Goal: Information Seeking & Learning: Learn about a topic

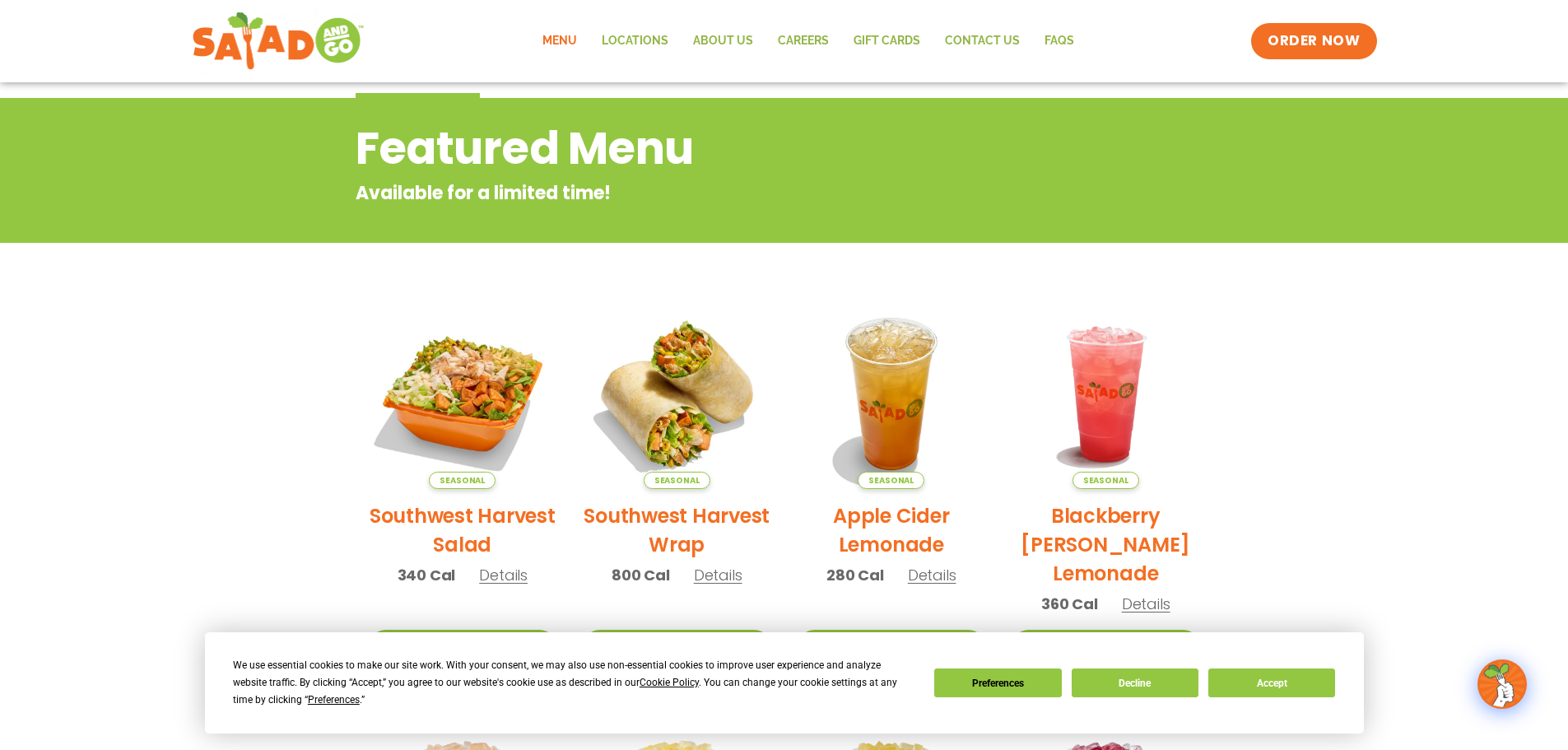
scroll to position [247, 0]
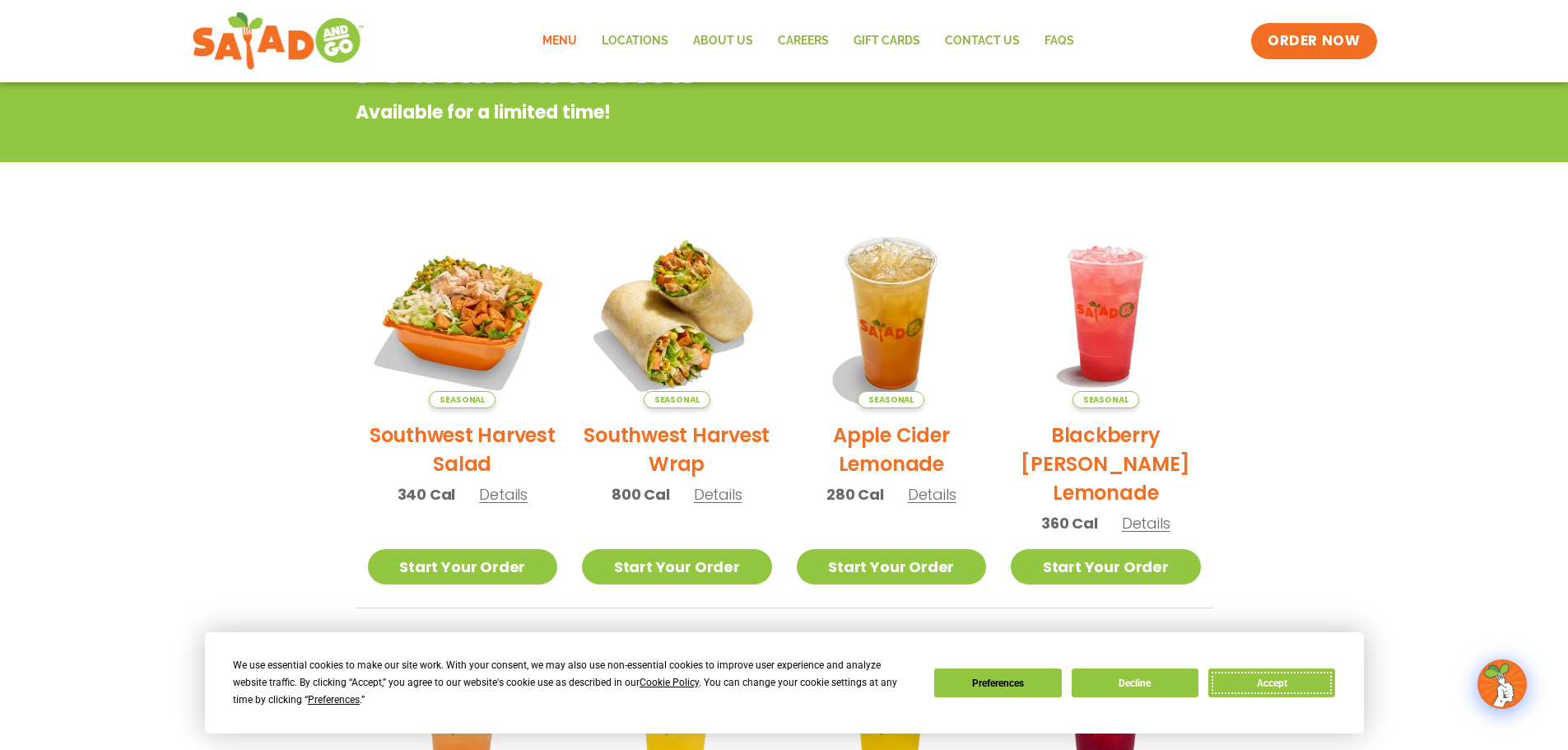
click at [1285, 672] on button "Accept" at bounding box center [1272, 682] width 127 height 29
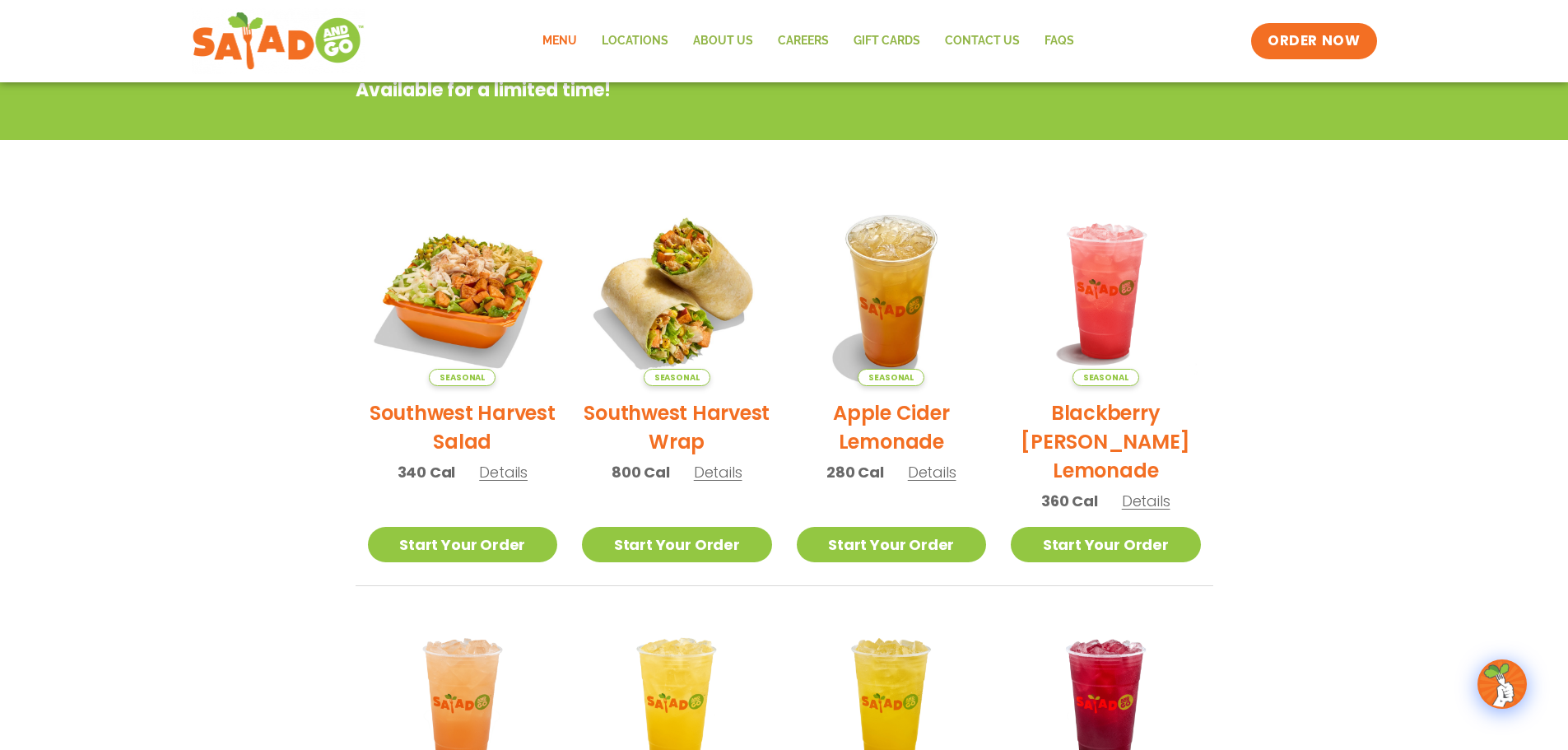
scroll to position [0, 0]
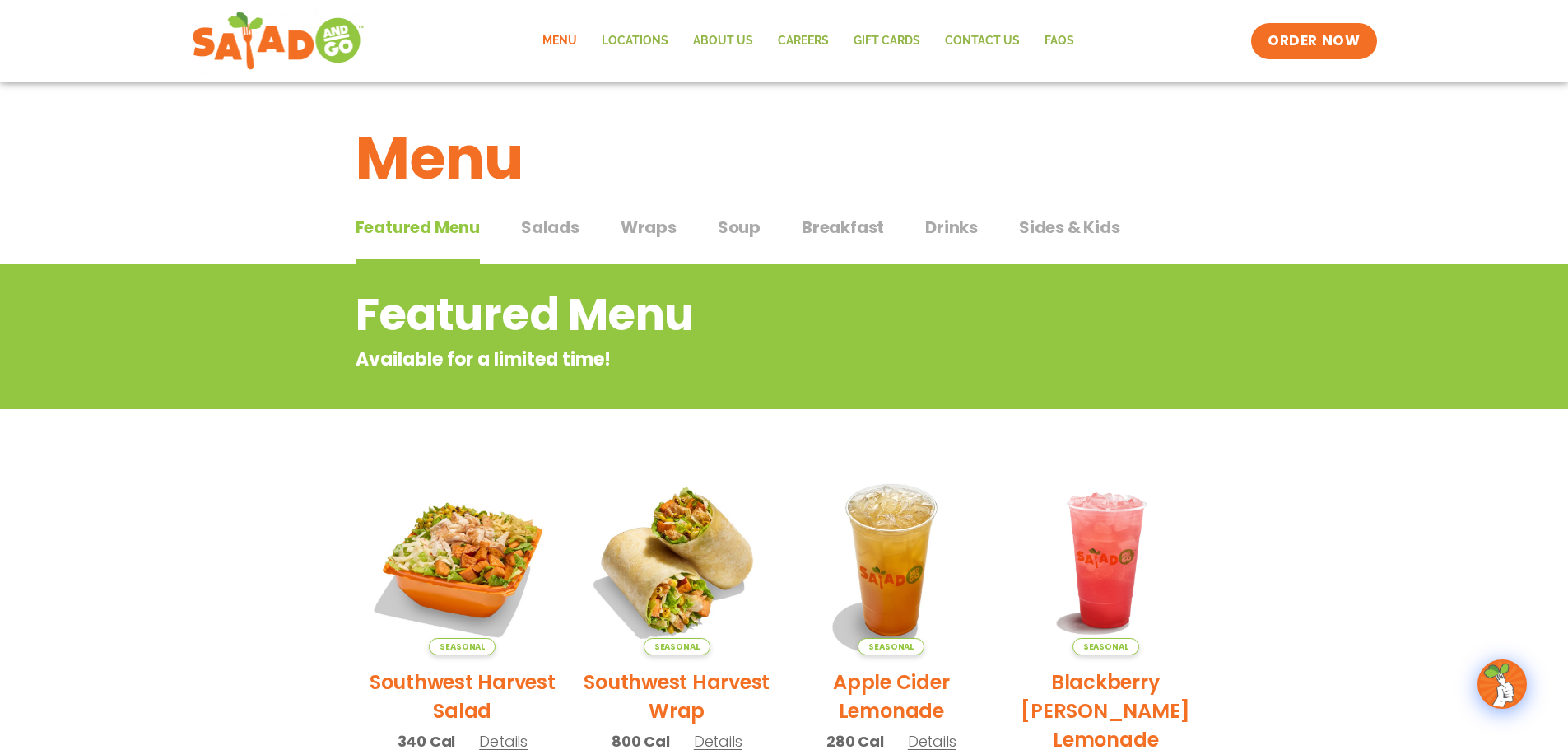
click at [559, 233] on span "Salads" at bounding box center [550, 228] width 58 height 25
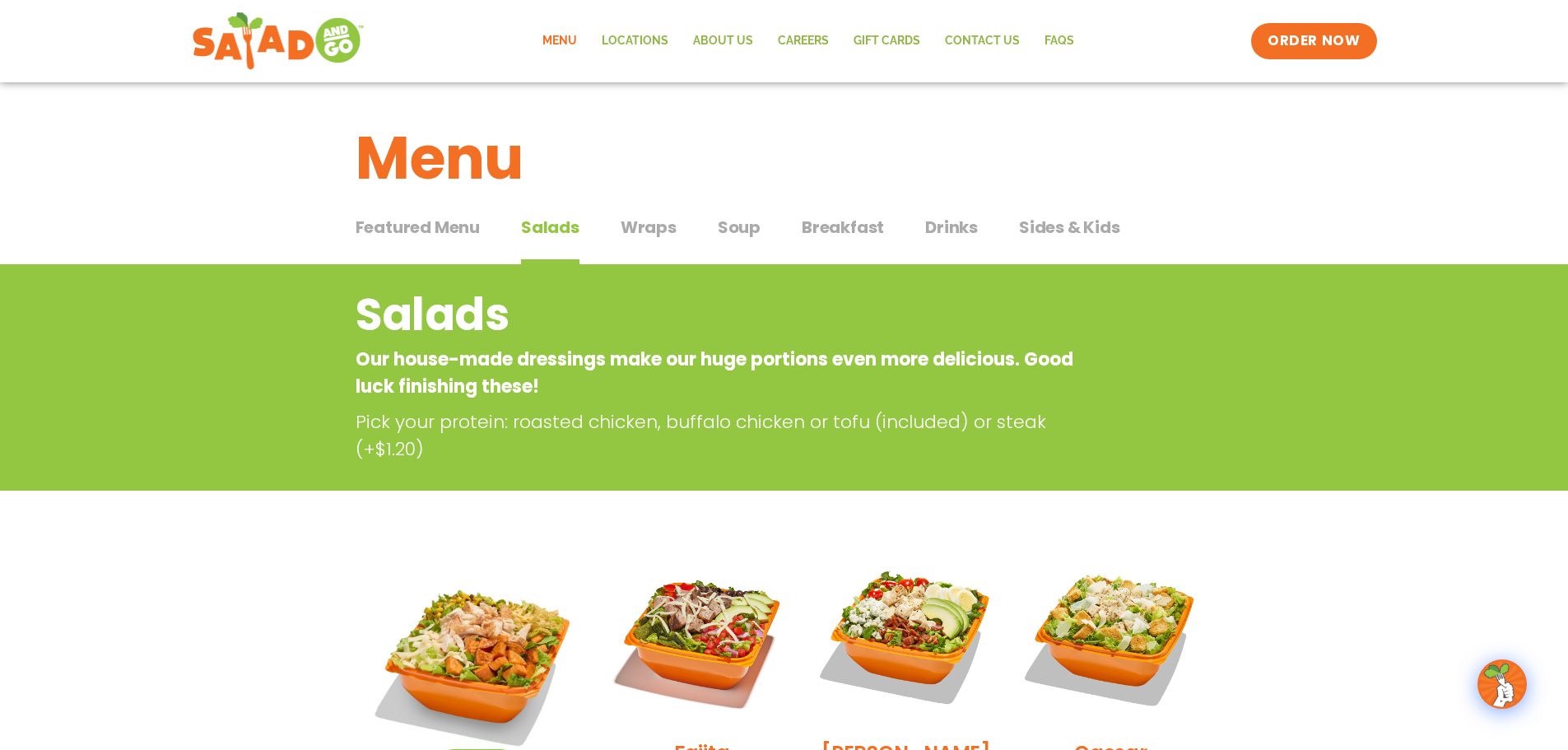
click at [672, 230] on span "Wraps" at bounding box center [649, 228] width 56 height 25
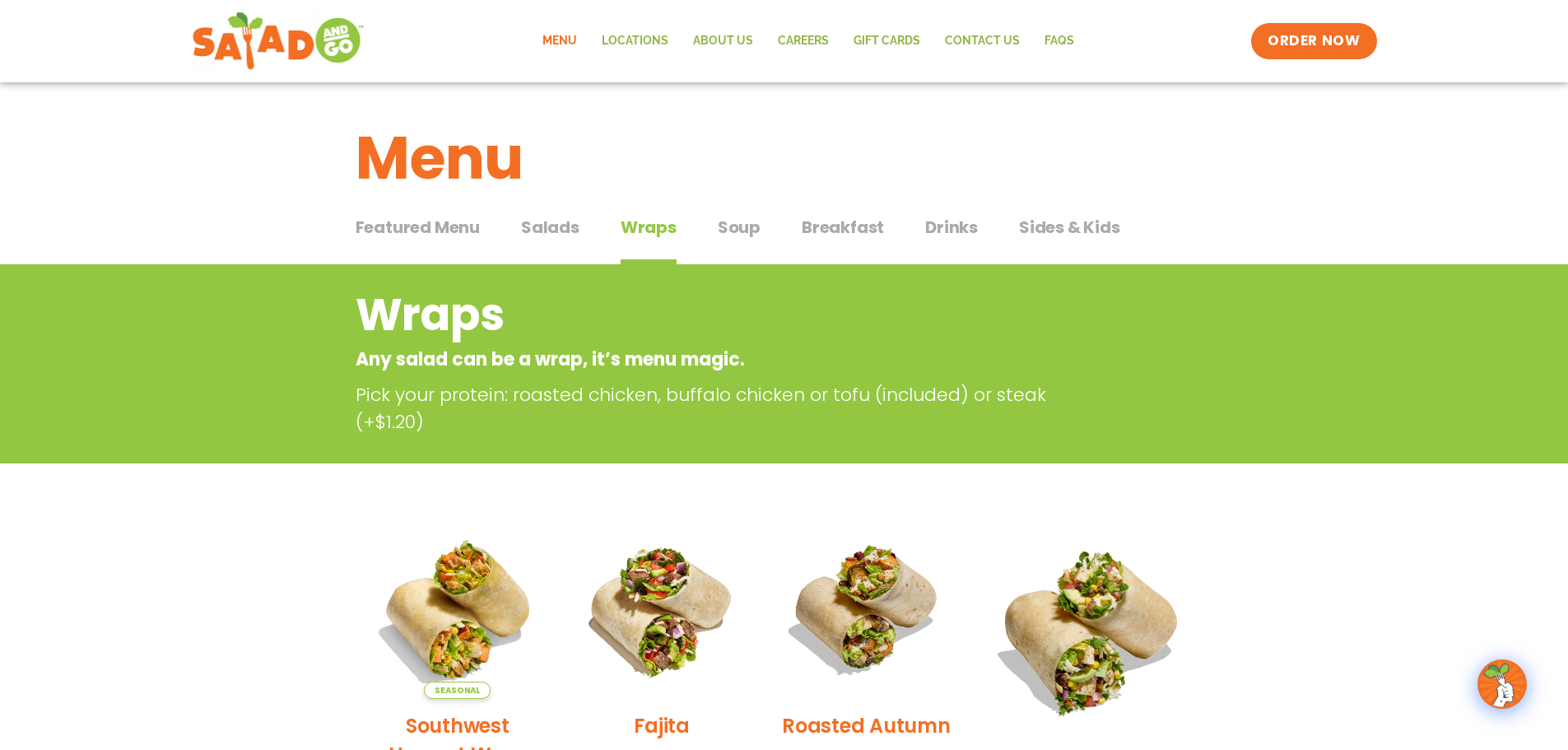
click at [735, 216] on span "Soup" at bounding box center [739, 228] width 43 height 25
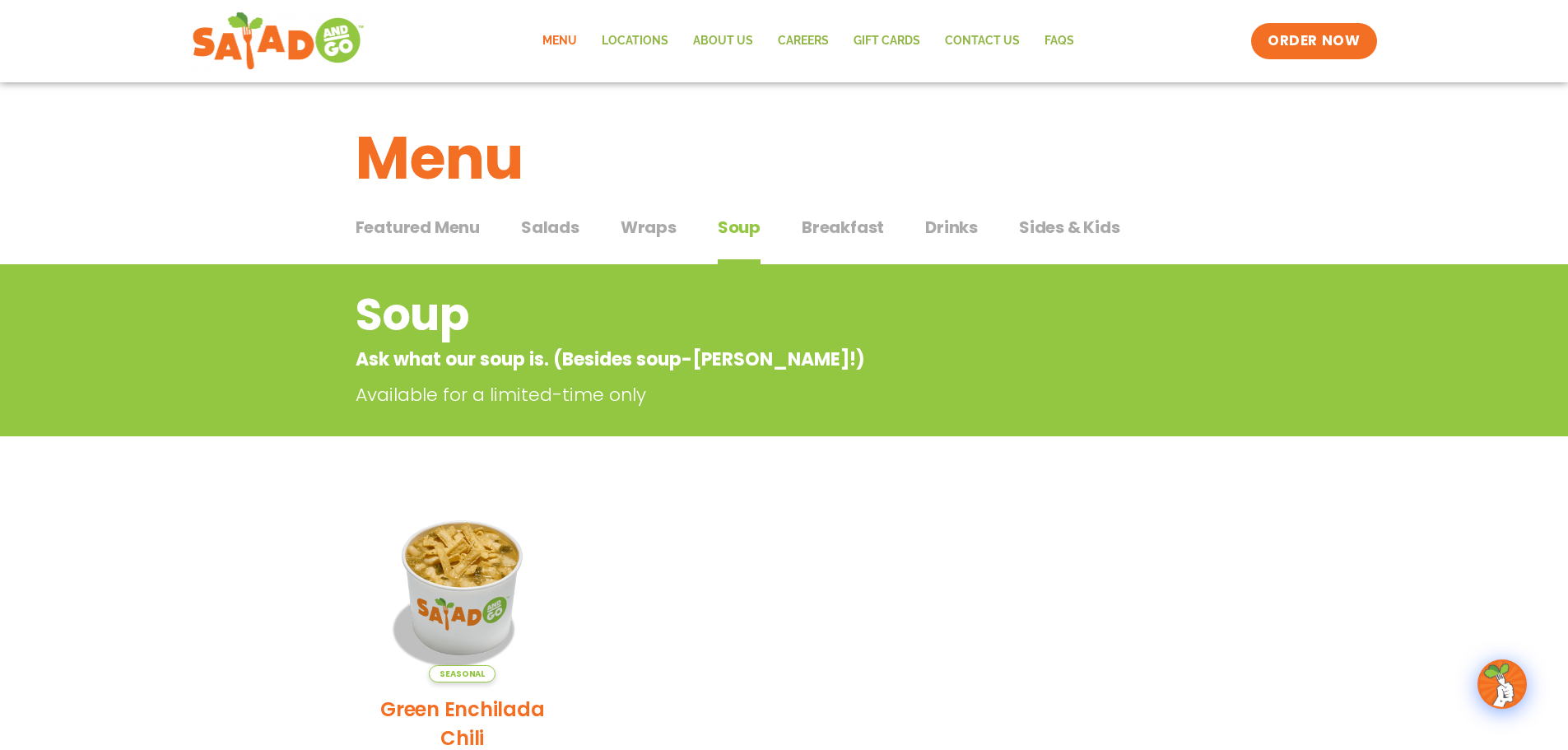
click at [832, 229] on span "Breakfast" at bounding box center [843, 228] width 83 height 25
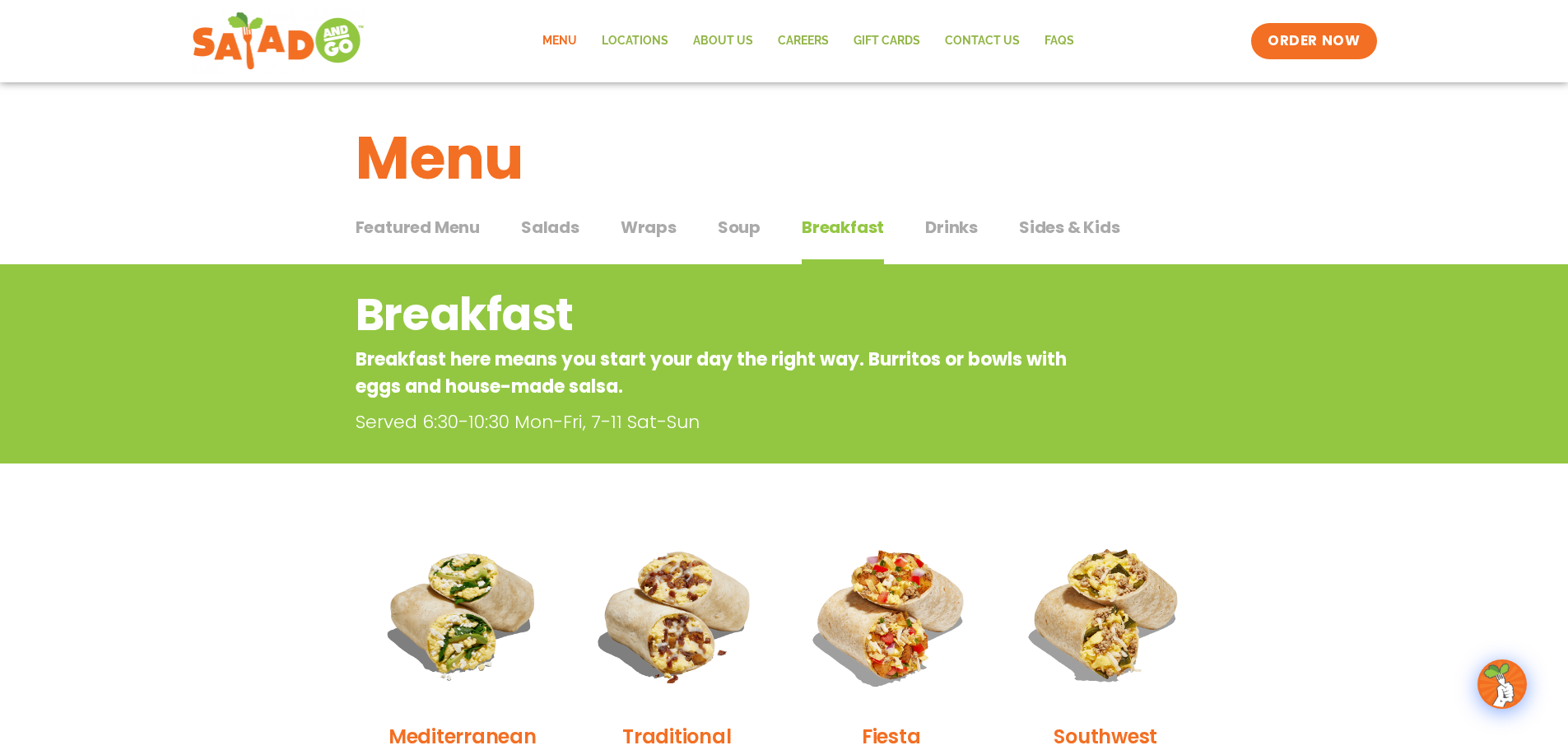
click at [950, 236] on span "Drinks" at bounding box center [951, 228] width 53 height 25
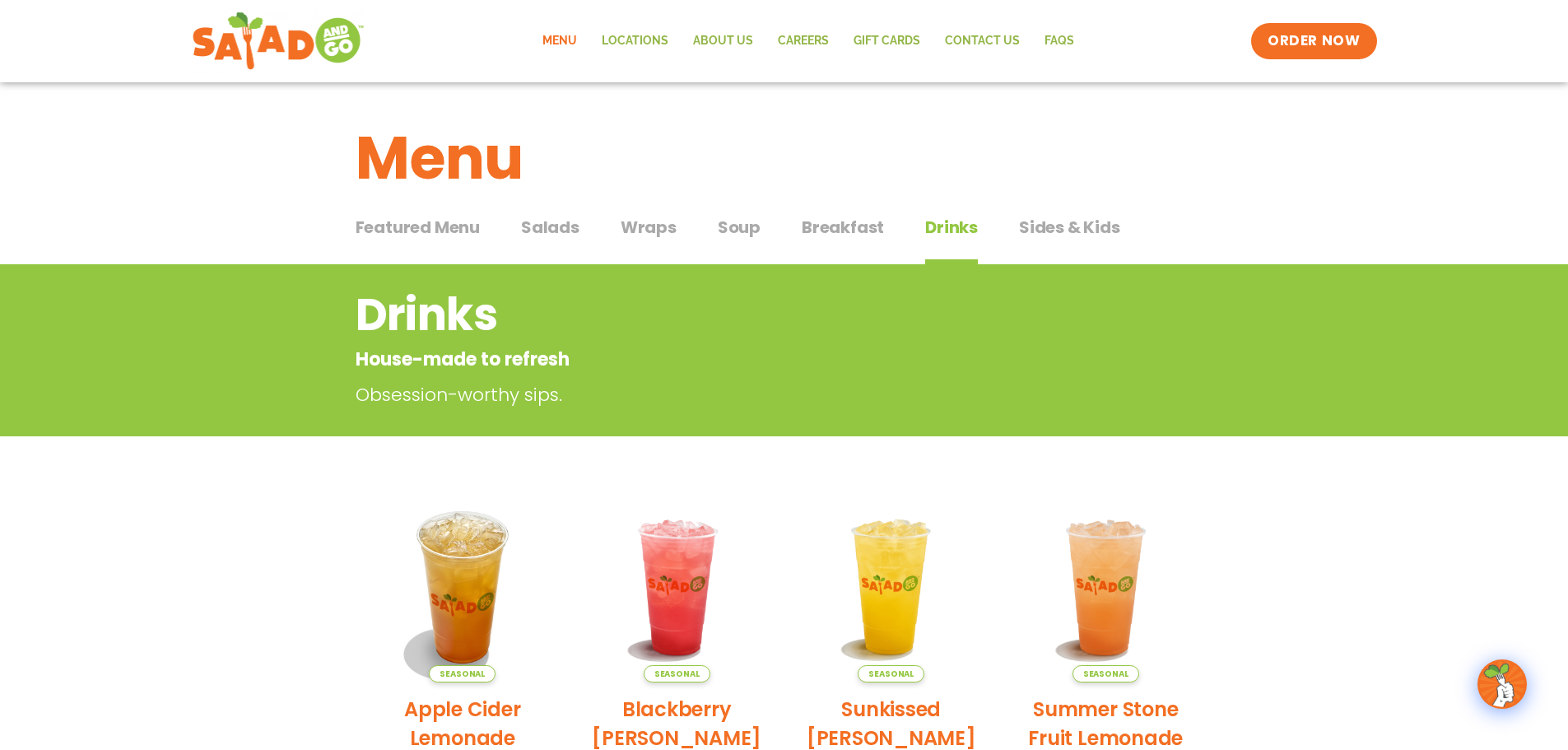
drag, startPoint x: 1065, startPoint y: 214, endPoint x: 1071, endPoint y: 223, distance: 10.8
click at [1064, 214] on div "Featured Menu Featured Menu Salads Salads Wraps Wraps Soup Soup Breakfast Break…" at bounding box center [784, 237] width 858 height 56
click at [1081, 232] on span "Sides & Kids" at bounding box center [1070, 228] width 101 height 25
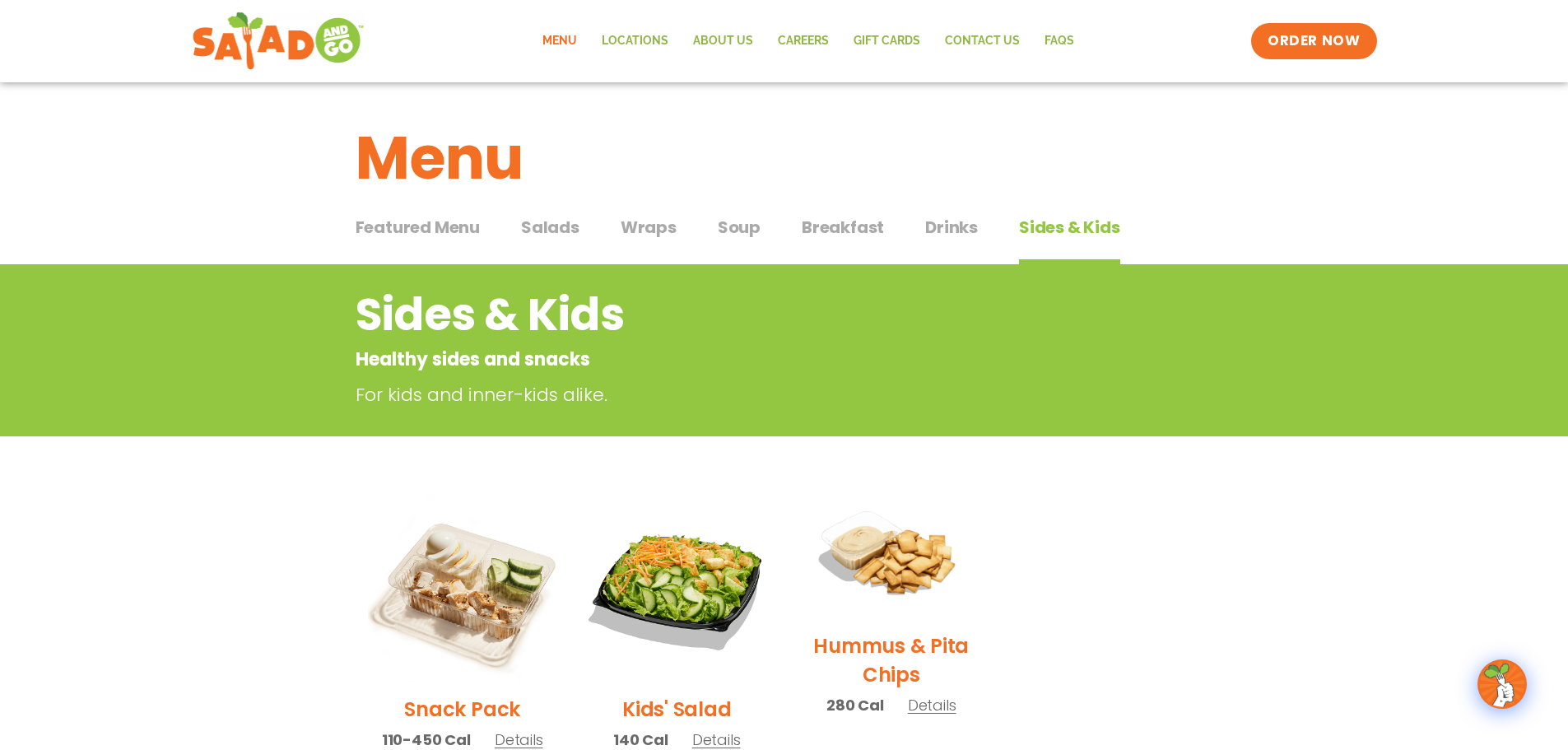
click at [554, 230] on span "Salads" at bounding box center [550, 228] width 58 height 25
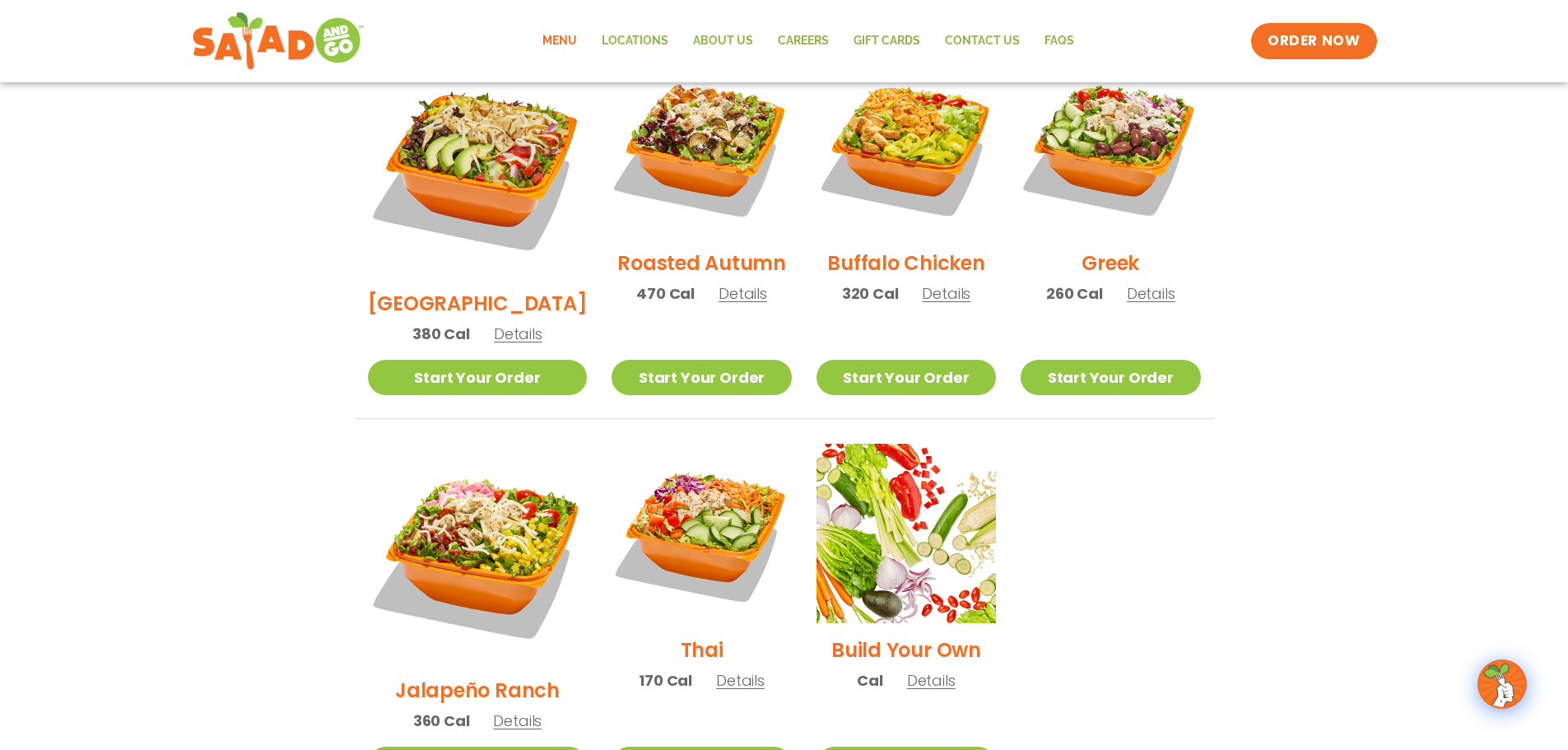
scroll to position [822, 0]
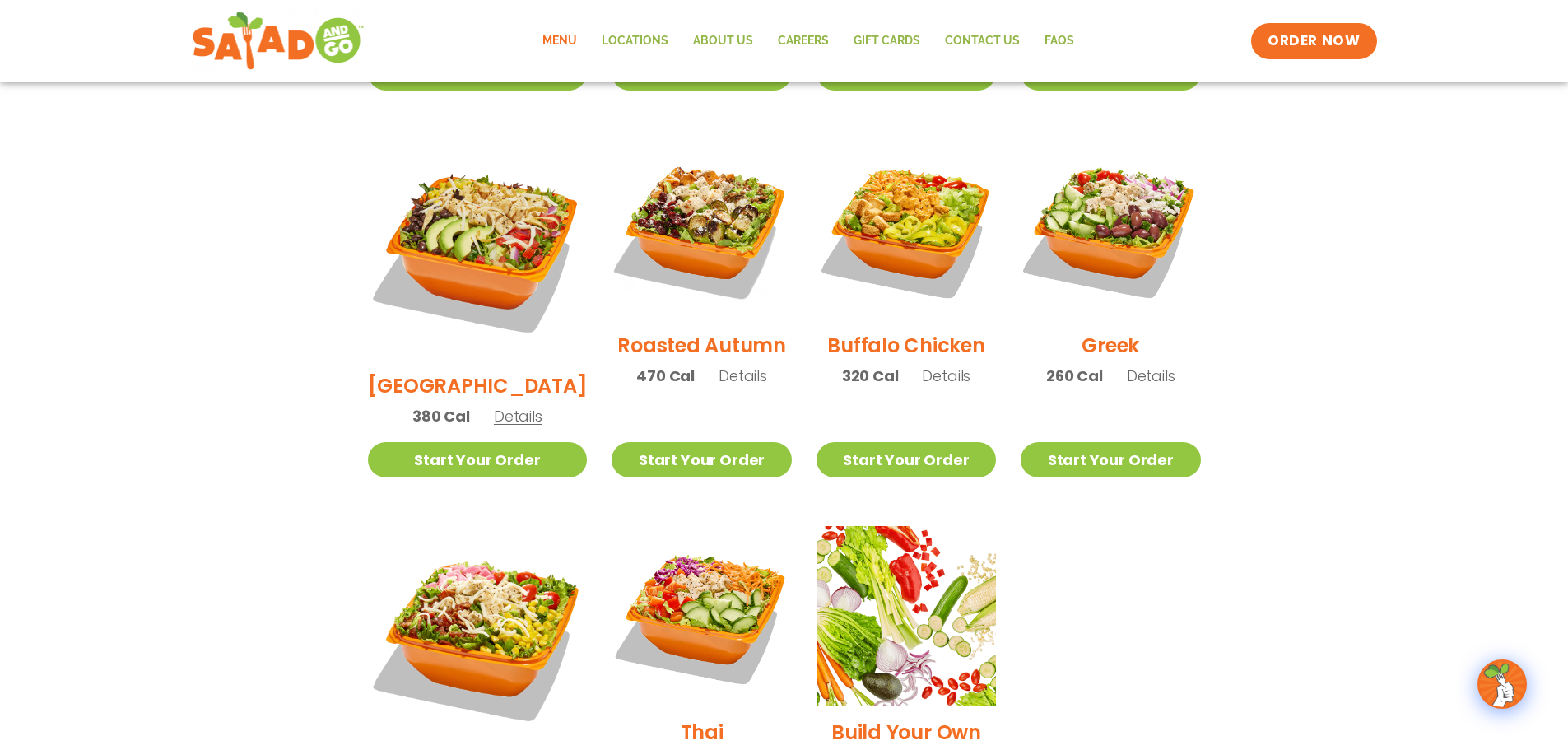
click at [856, 331] on h2 "Buffalo Chicken" at bounding box center [905, 345] width 158 height 29
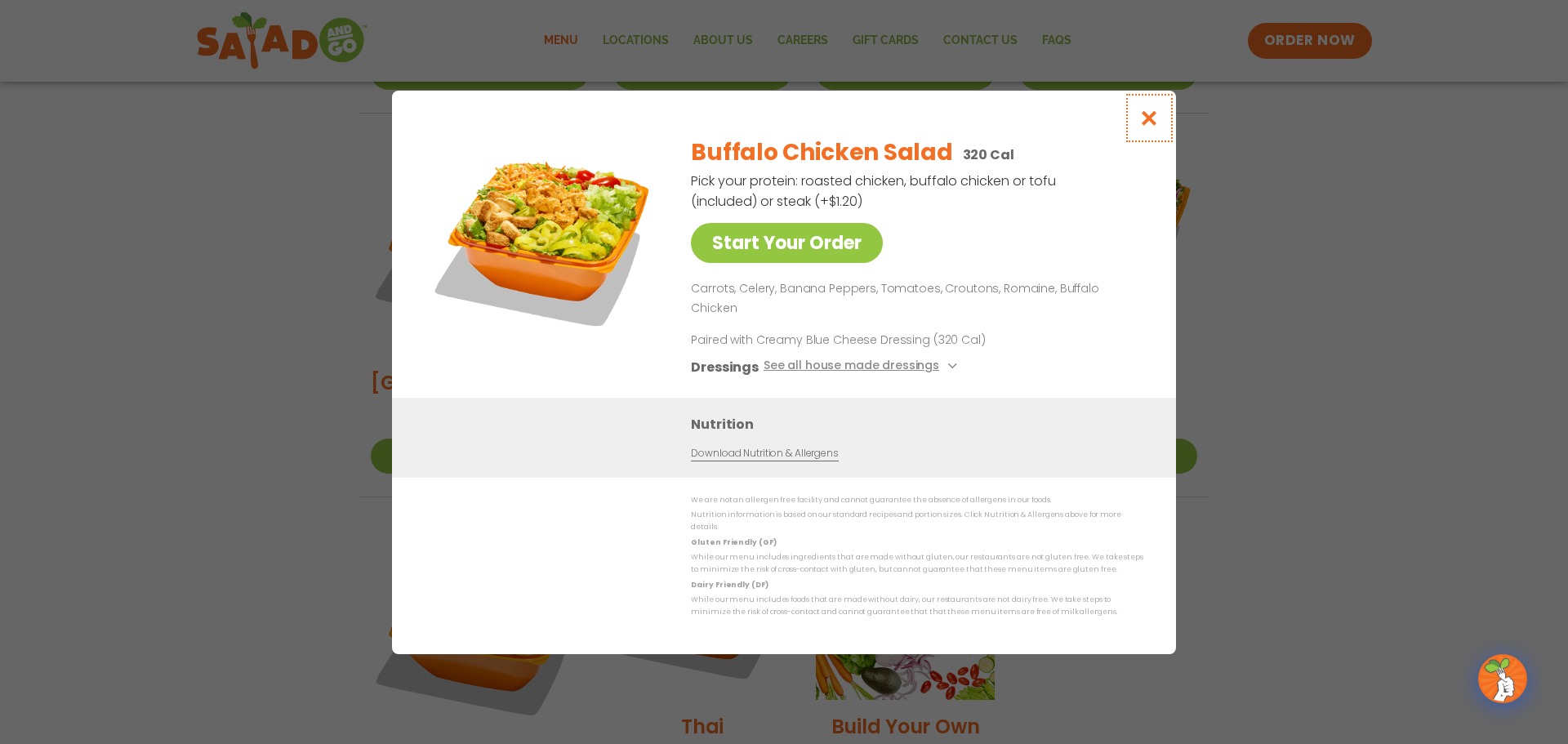
click at [1143, 126] on icon "Close modal" at bounding box center [1150, 117] width 21 height 17
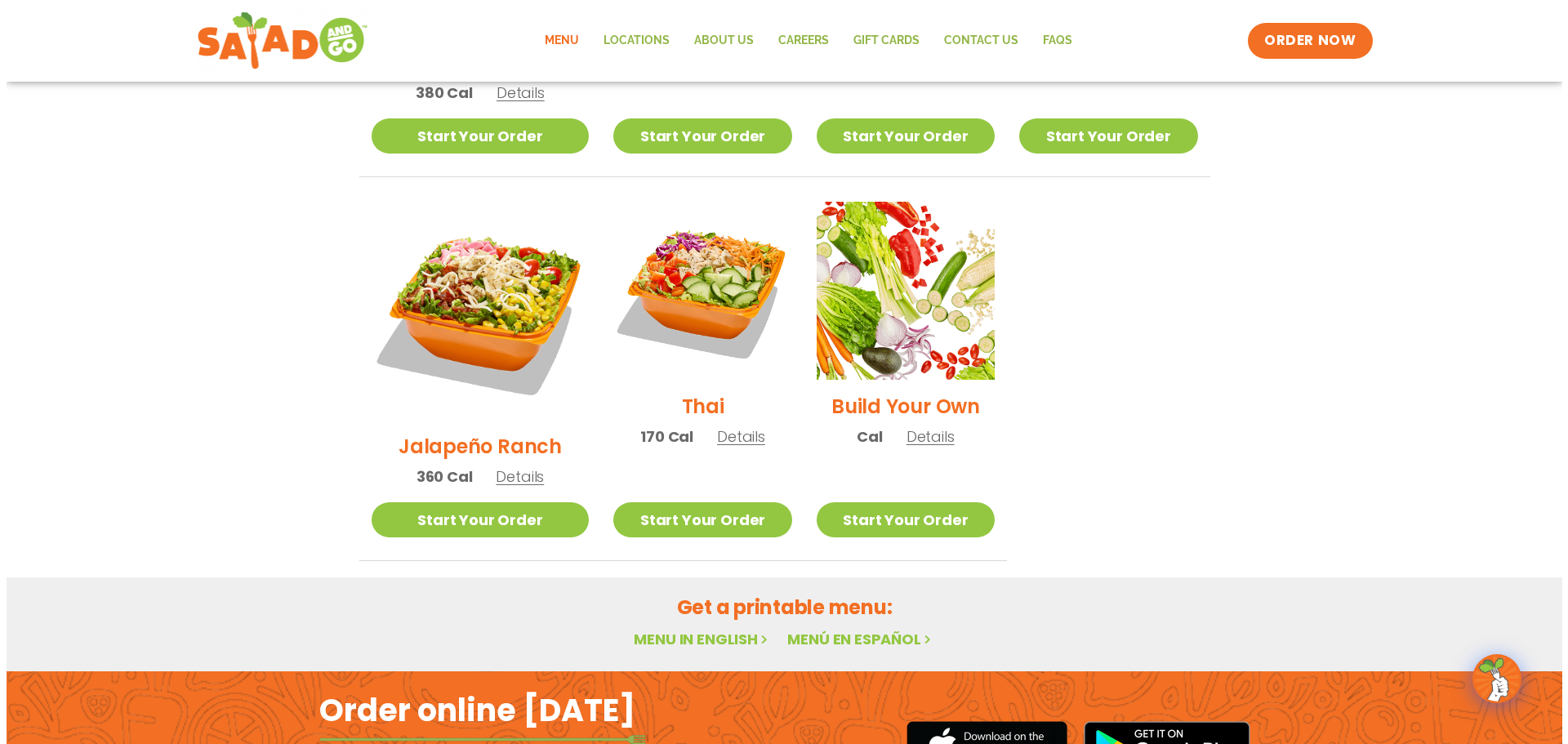
scroll to position [1142, 0]
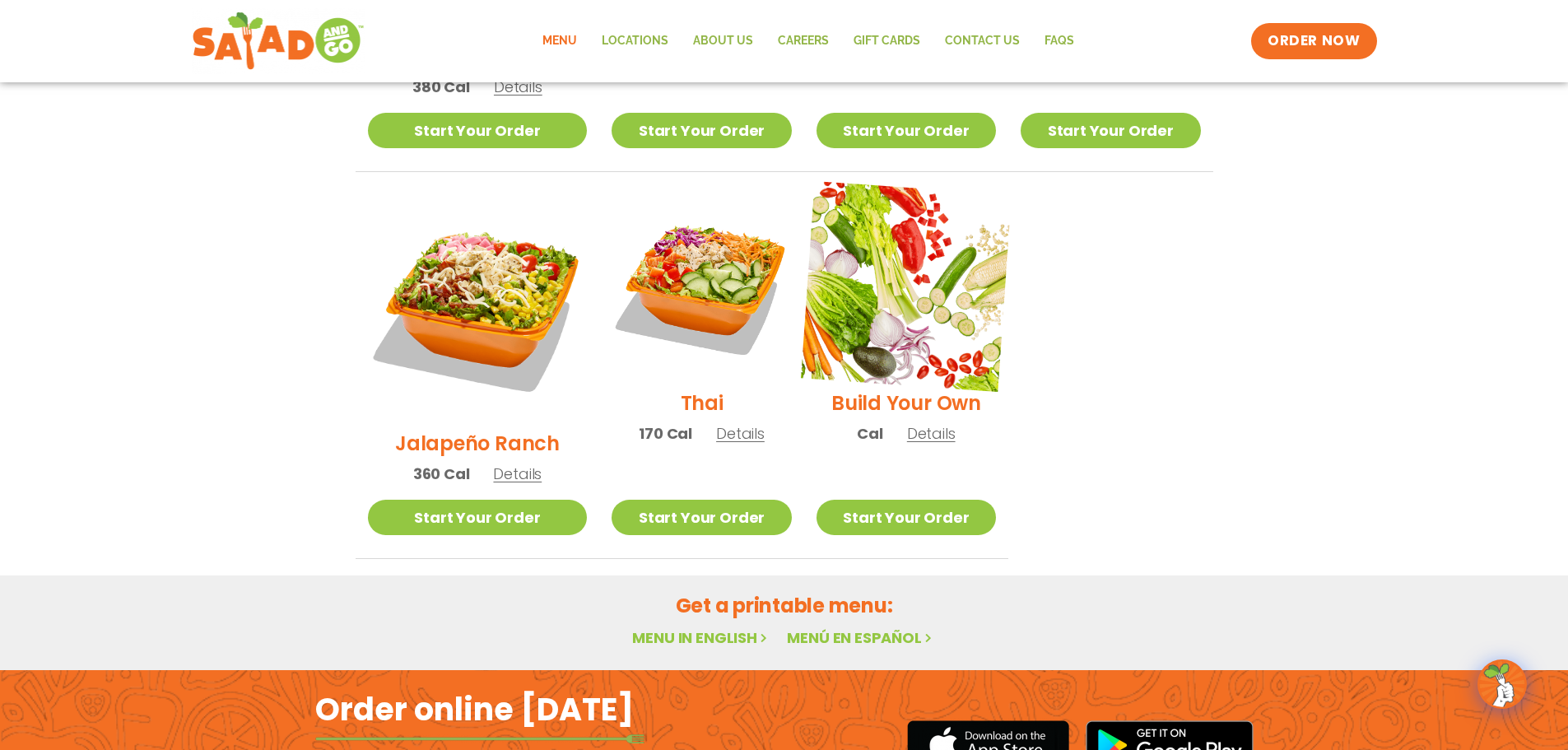
click at [912, 284] on img at bounding box center [906, 286] width 211 height 211
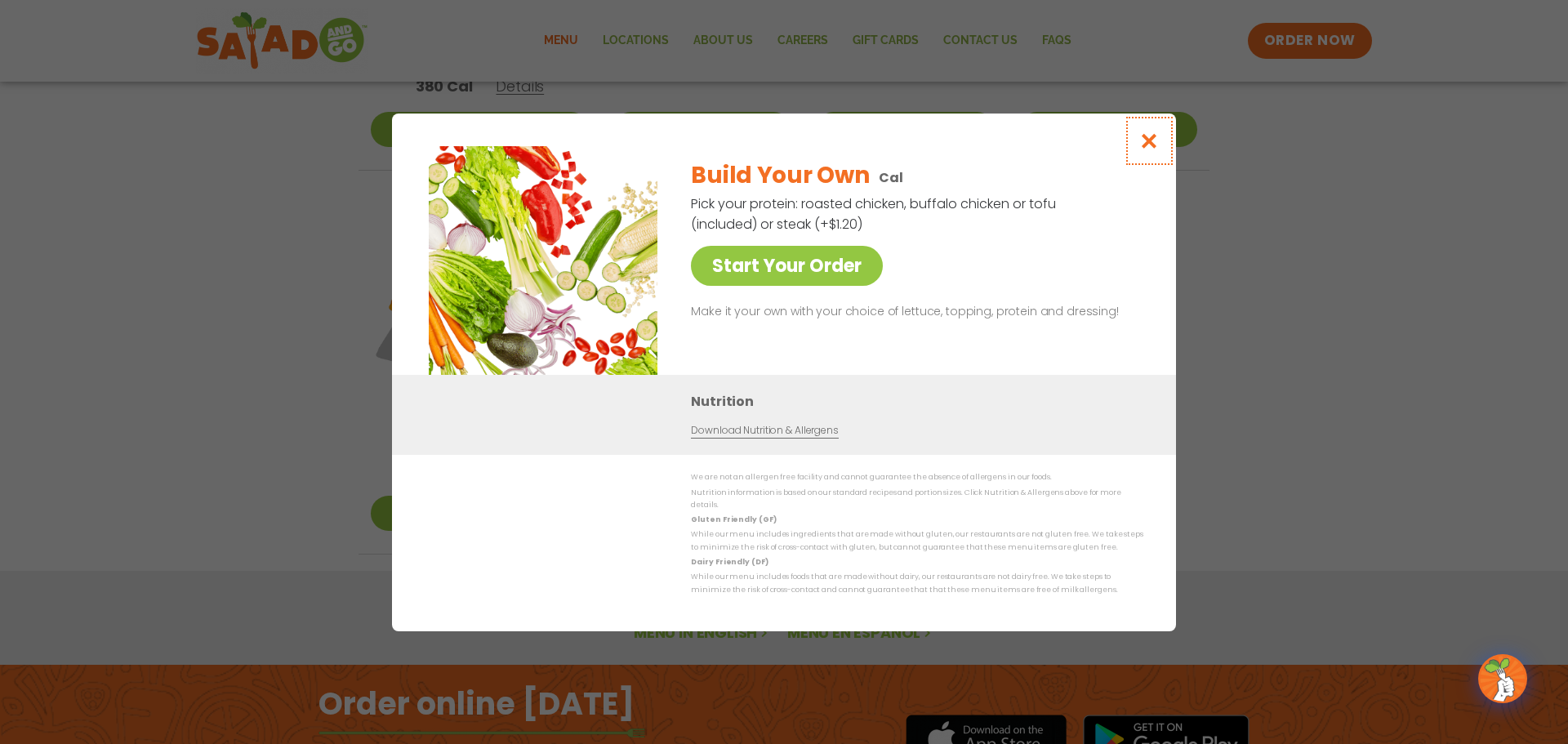
click at [1143, 144] on icon "Close modal" at bounding box center [1150, 141] width 21 height 17
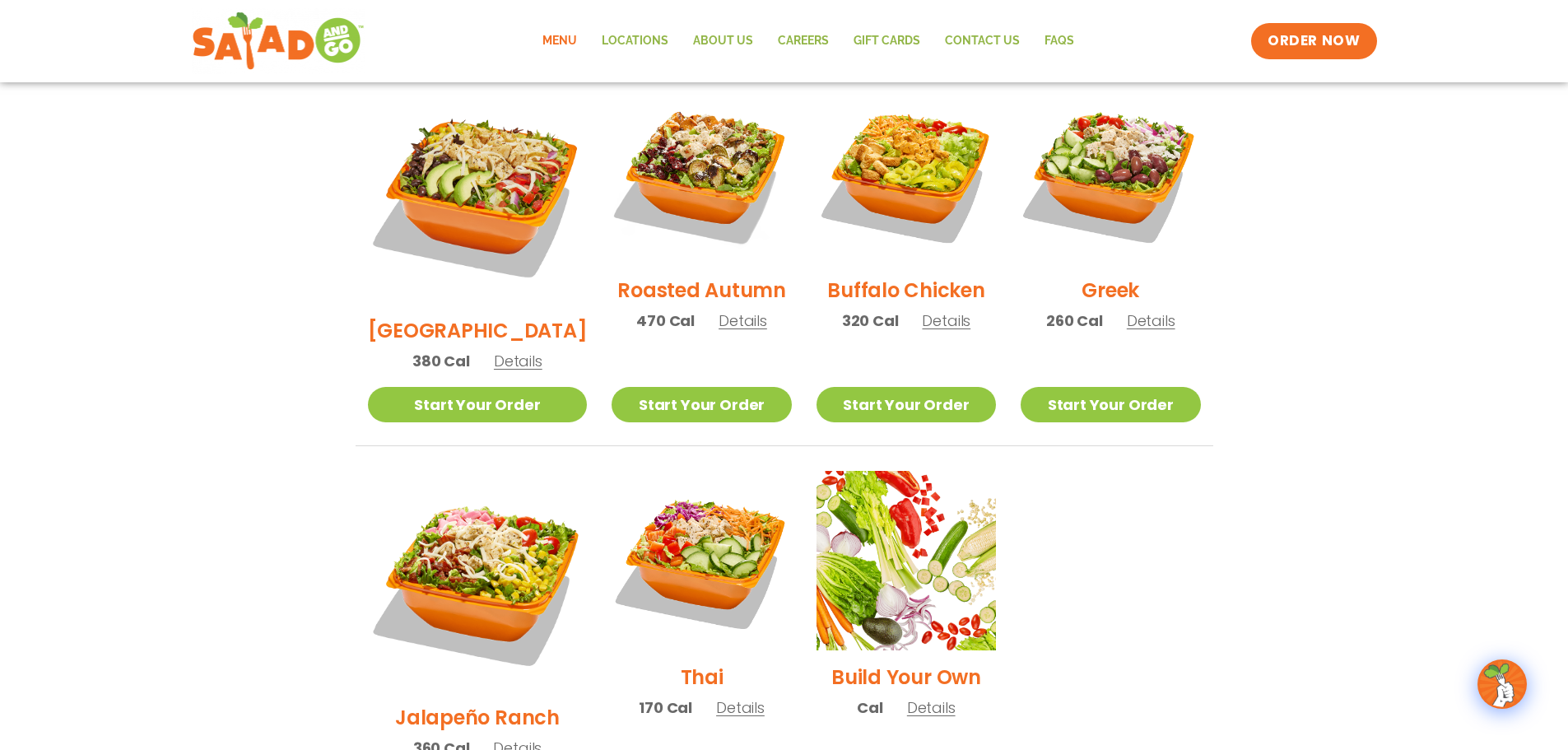
scroll to position [872, 0]
